Goal: Find specific page/section: Find specific page/section

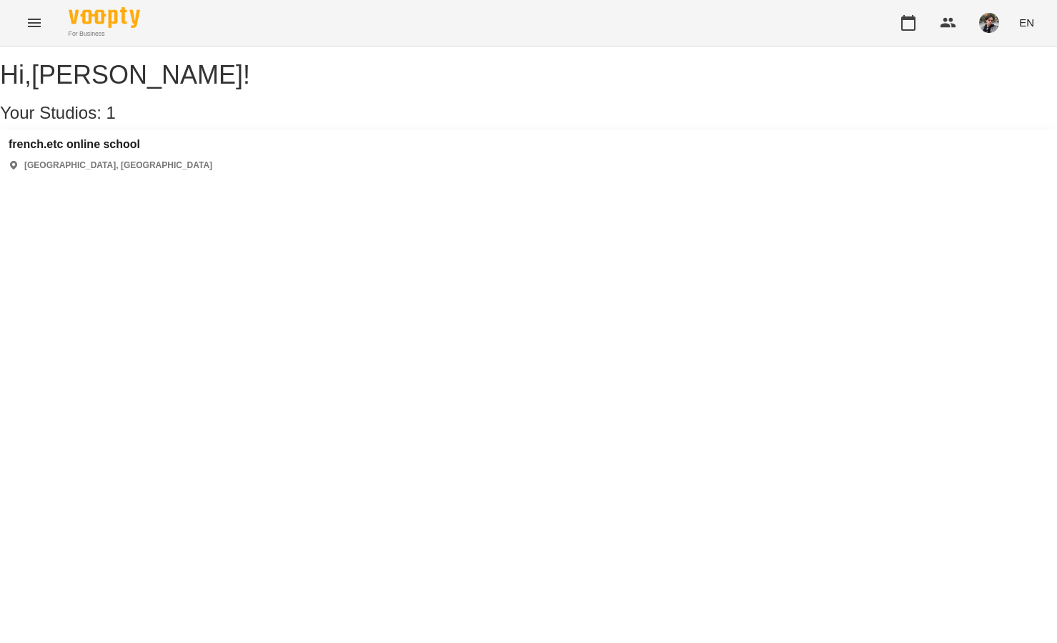
click at [114, 151] on h3 "french.etc online school" at bounding box center [111, 144] width 204 height 13
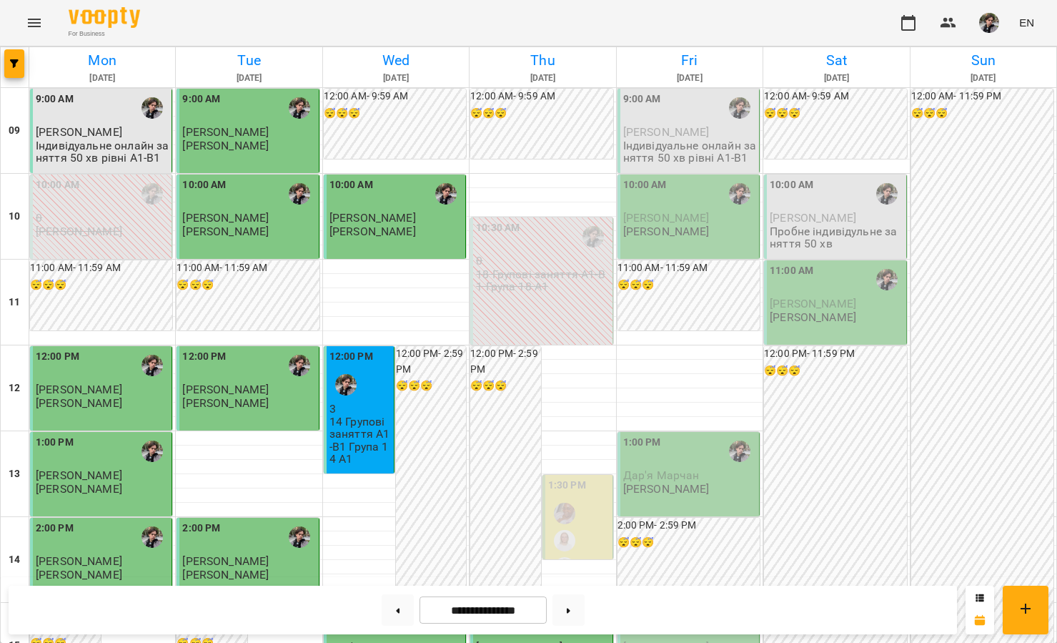
scroll to position [710, 0]
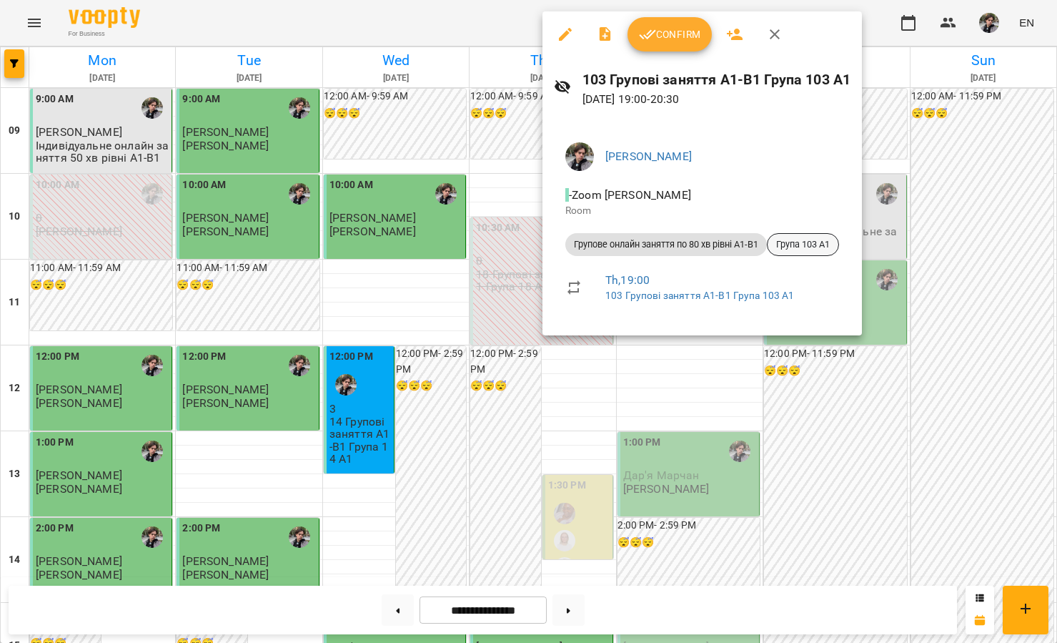
click at [813, 252] on div "Група 103 А1" at bounding box center [803, 244] width 72 height 23
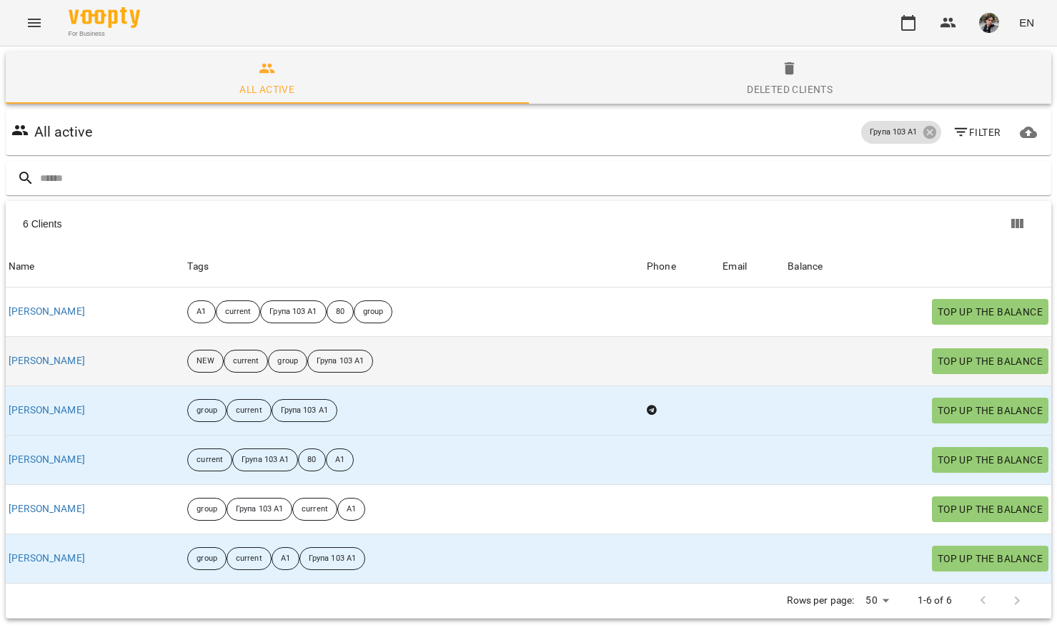
scroll to position [63, 0]
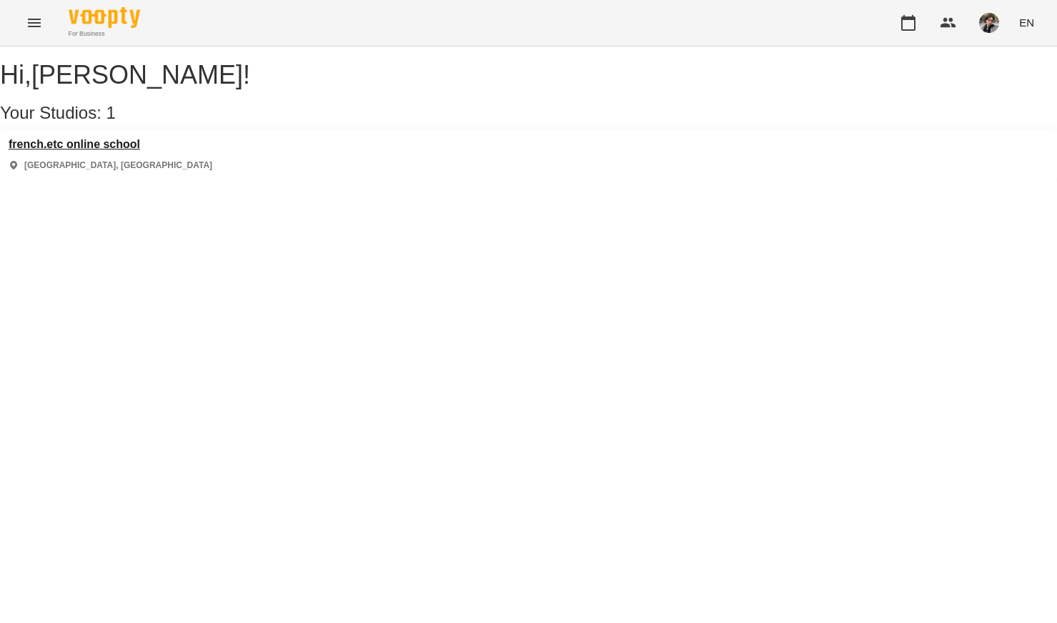
click at [134, 151] on h3 "french.etc online school" at bounding box center [111, 144] width 204 height 13
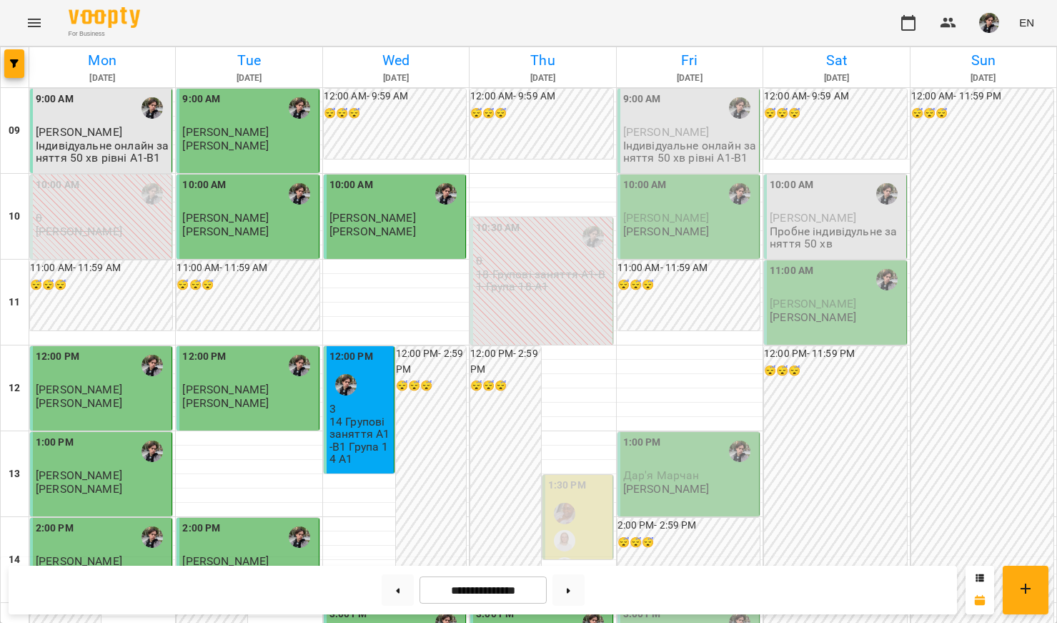
click at [994, 31] on img "button" at bounding box center [989, 23] width 20 height 20
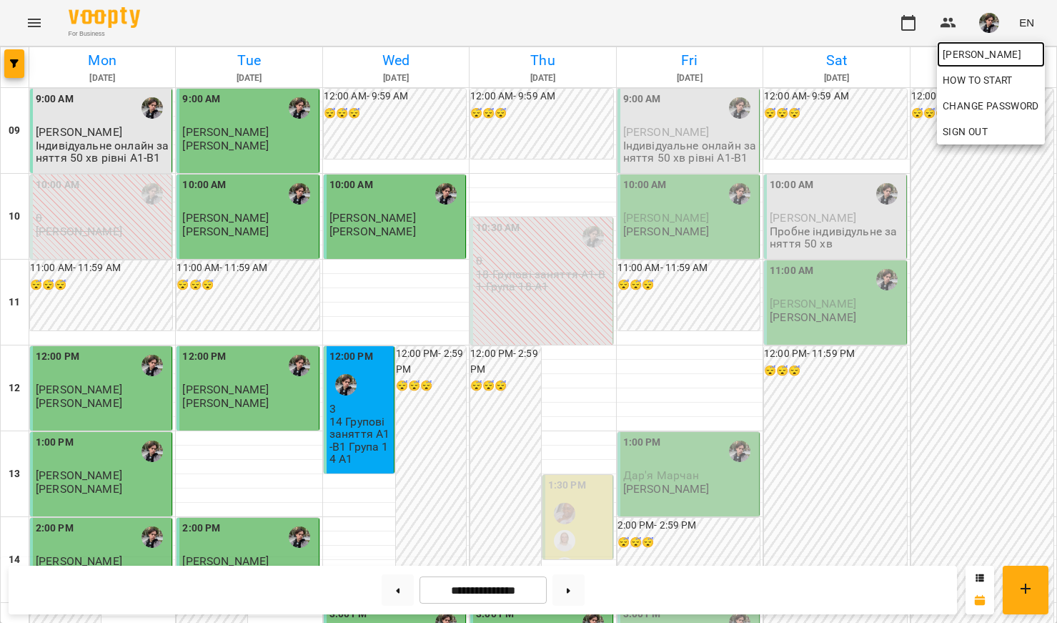
click at [994, 61] on span "[PERSON_NAME]" at bounding box center [991, 54] width 96 height 17
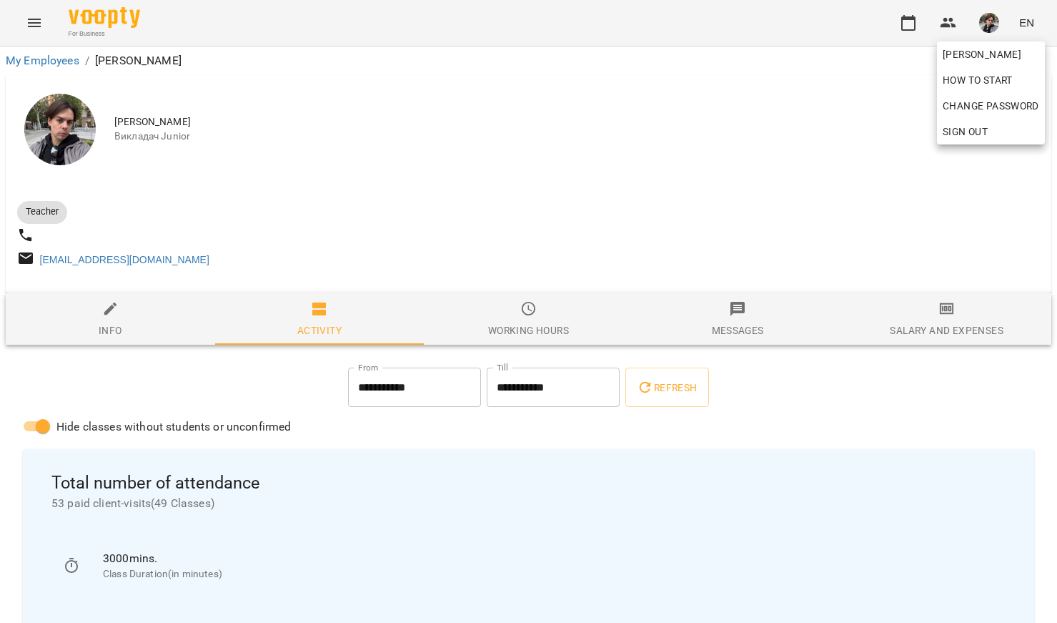
click at [543, 247] on div at bounding box center [528, 311] width 1057 height 623
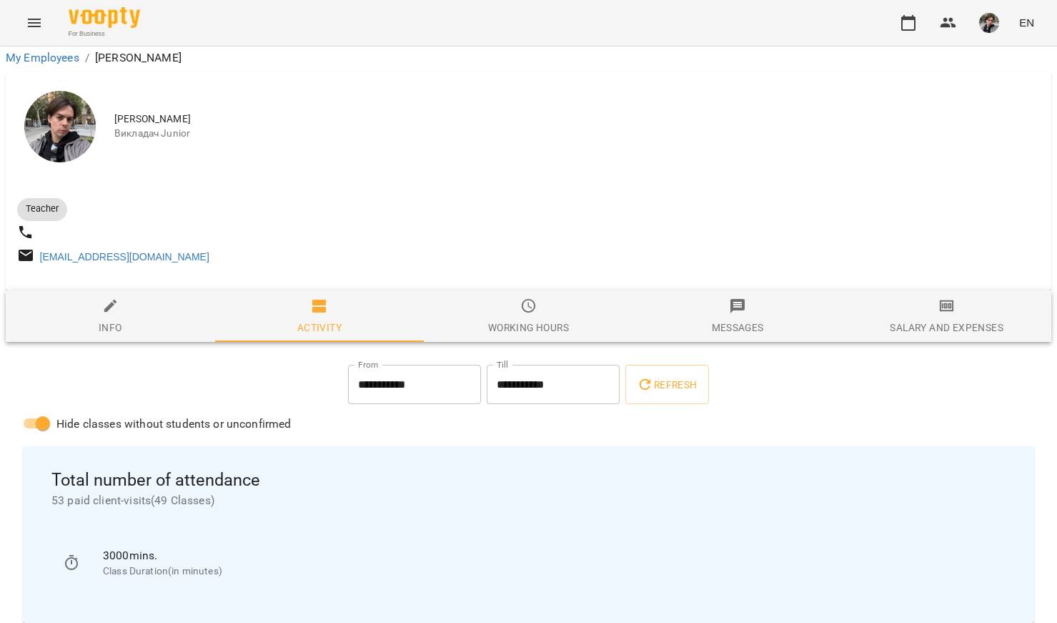
scroll to position [1174, 0]
